Goal: Task Accomplishment & Management: Complete application form

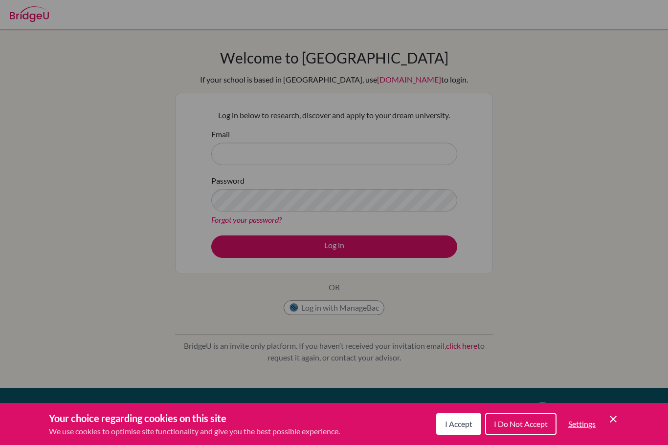
click at [463, 425] on span "I Accept" at bounding box center [458, 423] width 27 height 9
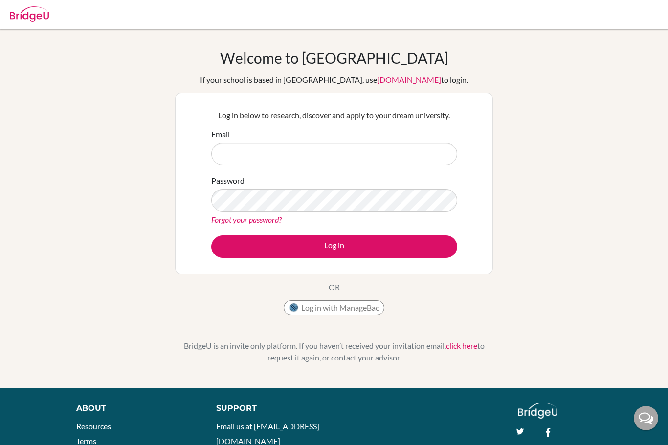
click at [389, 81] on link "app.bridge-u.com.cn" at bounding box center [409, 79] width 64 height 9
click at [298, 165] on form "Email Password Forgot your password? Log in" at bounding box center [334, 193] width 246 height 129
click at [287, 160] on input "Email" at bounding box center [334, 154] width 246 height 22
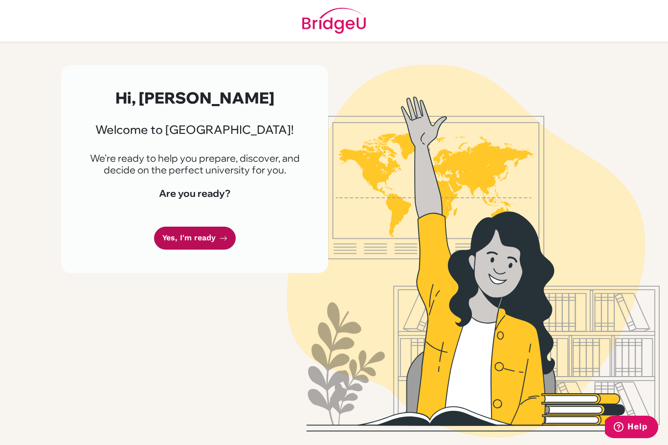
click at [223, 237] on icon at bounding box center [223, 239] width 8 height 8
click at [207, 248] on link "Yes, I'm ready" at bounding box center [195, 238] width 82 height 23
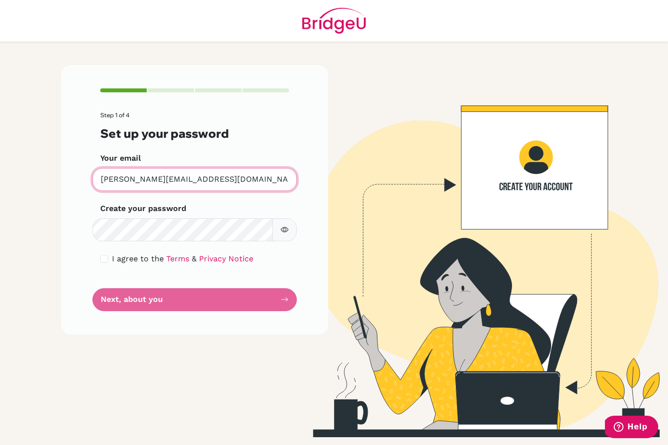
click at [207, 182] on input "[PERSON_NAME][EMAIL_ADDRESS][DOMAIN_NAME]" at bounding box center [194, 179] width 204 height 23
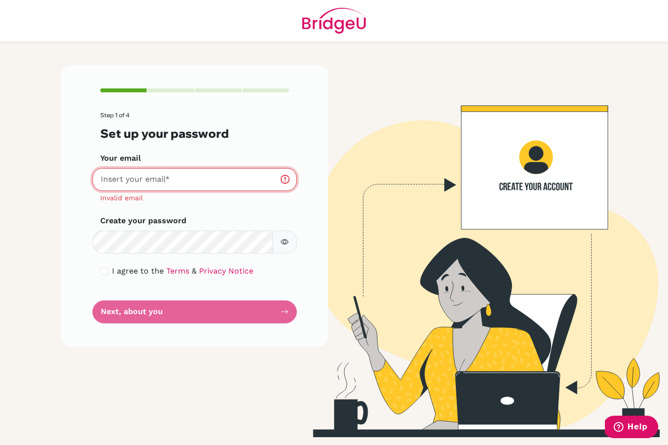
type input "rodrigoeddyb@gmail.com"
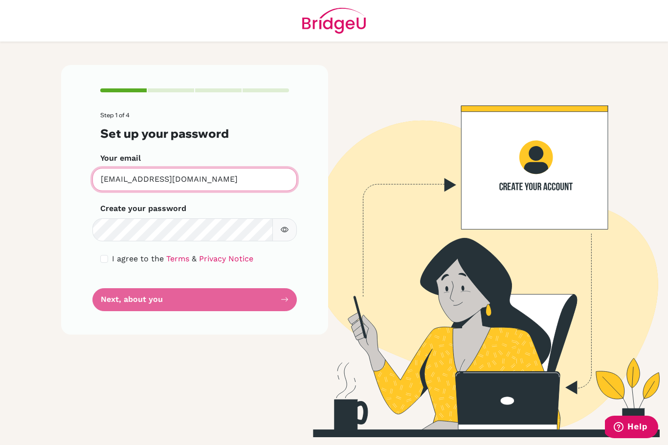
click at [226, 175] on input "rodrigoeddyb@gmail.com" at bounding box center [194, 179] width 204 height 23
click at [105, 259] on input "checkbox" at bounding box center [104, 259] width 8 height 8
checkbox input "true"
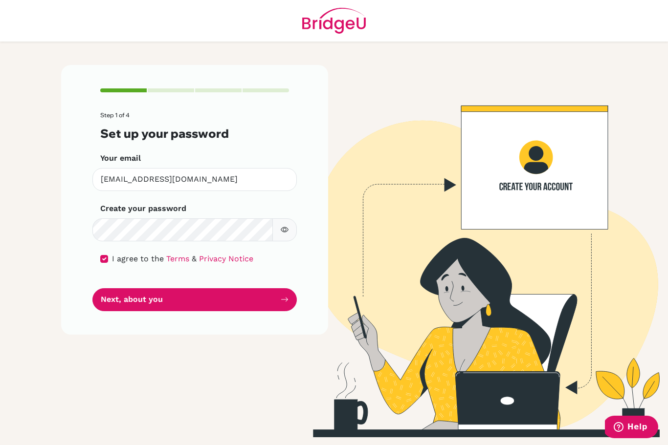
click at [229, 167] on div "Your email rodrigoeddyb@gmail.com Invalid email" at bounding box center [194, 171] width 189 height 39
click at [223, 177] on input "rodrigoeddyb@gmail.com" at bounding box center [194, 179] width 204 height 23
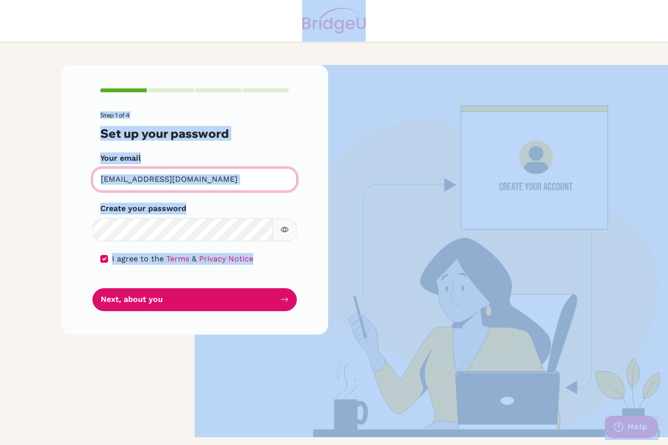
click at [223, 179] on input "rodrigoeddyb@gmail.com" at bounding box center [194, 179] width 204 height 23
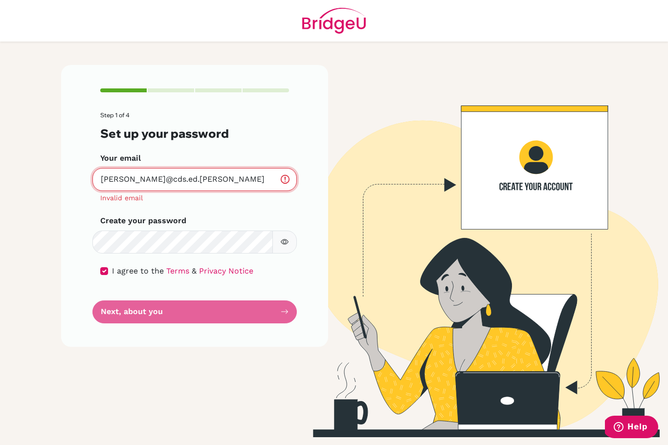
type input "Rodrigo_eddy@cds.ed.cr"
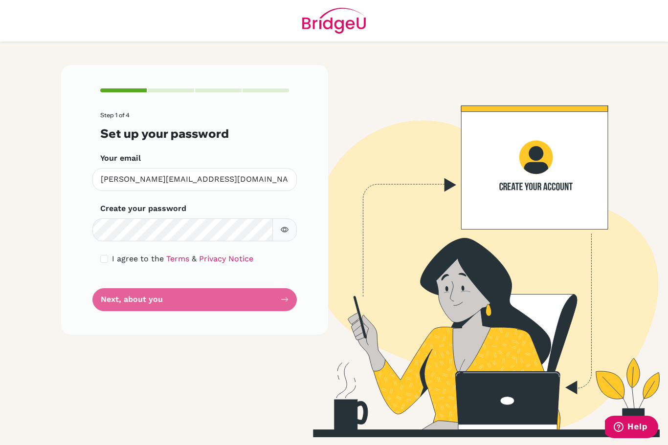
click at [103, 259] on input "checkbox" at bounding box center [104, 259] width 8 height 8
checkbox input "true"
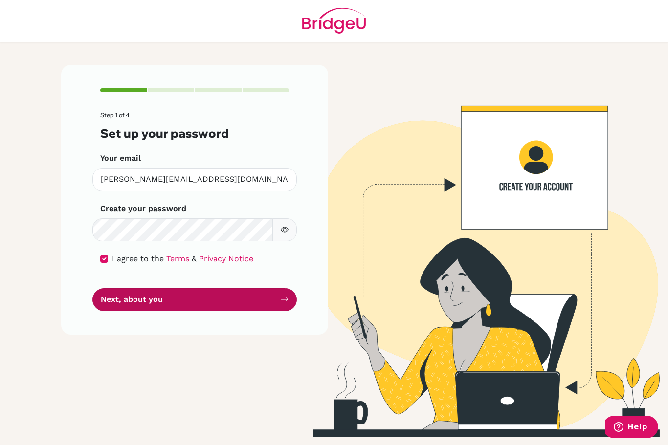
click at [161, 301] on button "Next, about you" at bounding box center [194, 299] width 204 height 23
